Goal: Book appointment/travel/reservation

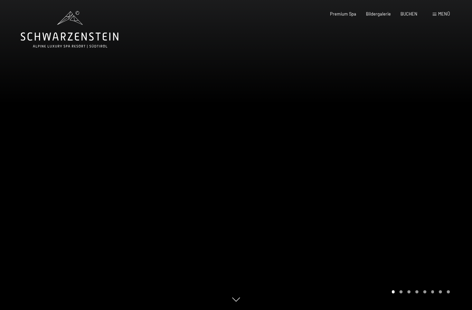
click at [350, 11] on span "Premium Spa" at bounding box center [343, 14] width 26 height 6
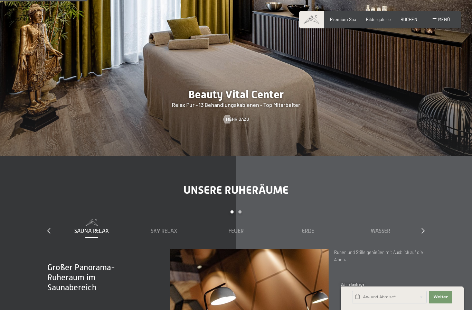
scroll to position [767, 0]
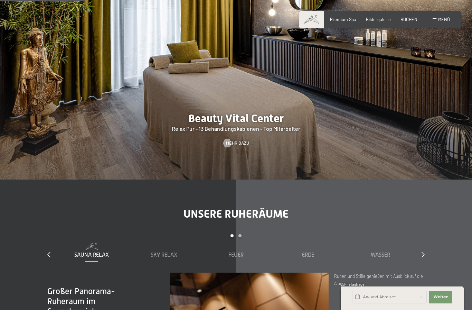
click at [236, 141] on span "Mehr dazu" at bounding box center [237, 143] width 23 height 6
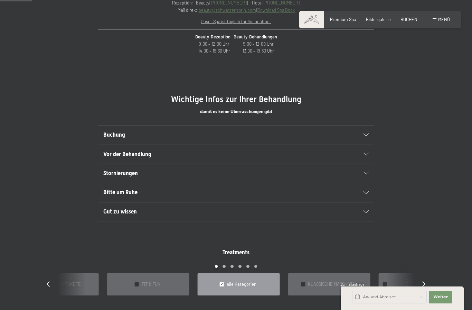
scroll to position [311, 0]
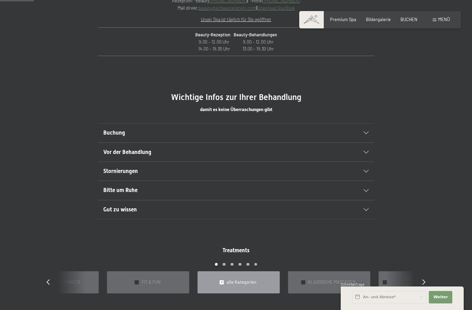
click at [363, 142] on div "Buchung" at bounding box center [236, 132] width 266 height 19
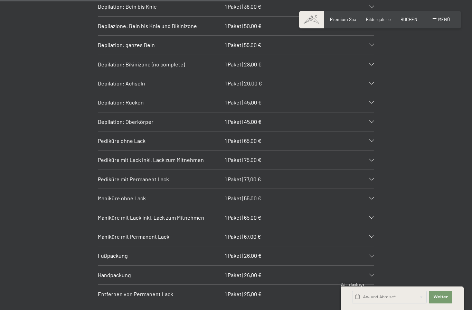
scroll to position [2222, 0]
click at [370, 141] on div "Pediküre ohne Lack 1 Paket | 65,00 €" at bounding box center [236, 140] width 277 height 19
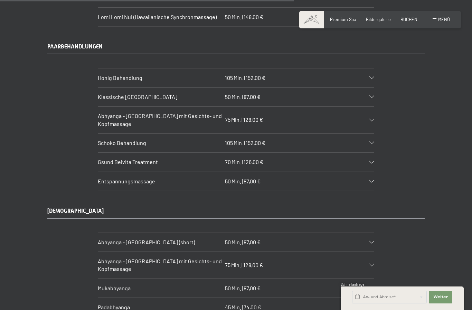
scroll to position [2763, 0]
click at [370, 69] on div "Honig Behandlung 105 Min. | 152,00 €" at bounding box center [236, 76] width 277 height 19
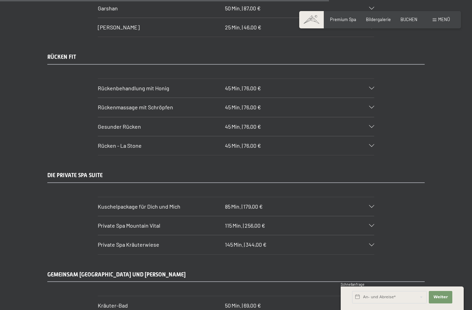
scroll to position [3145, 0]
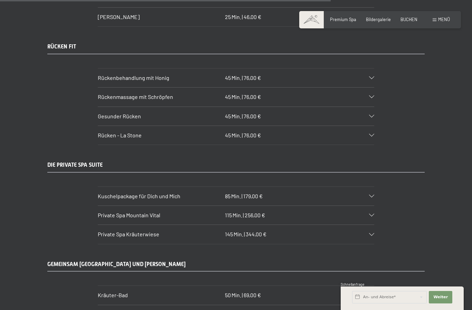
click at [371, 195] on icon at bounding box center [371, 196] width 5 height 3
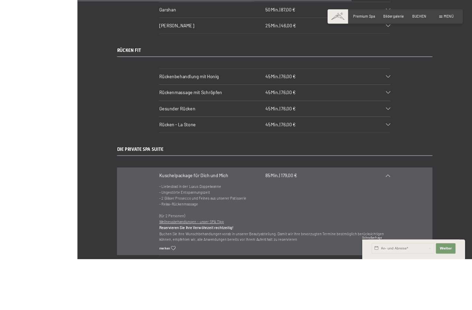
scroll to position [3100, 0]
